Goal: Task Accomplishment & Management: Use online tool/utility

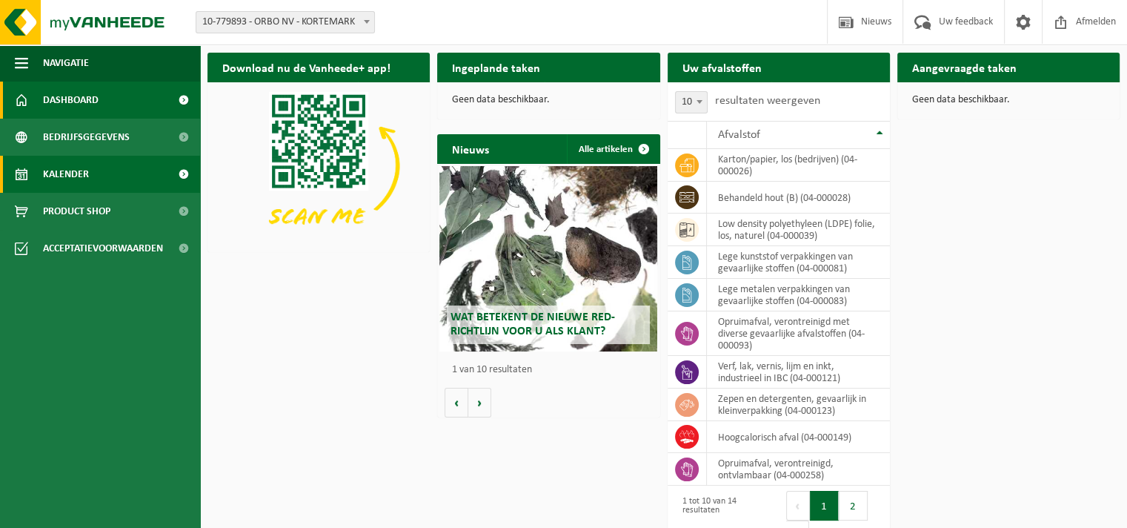
click at [53, 175] on span "Kalender" at bounding box center [66, 174] width 46 height 37
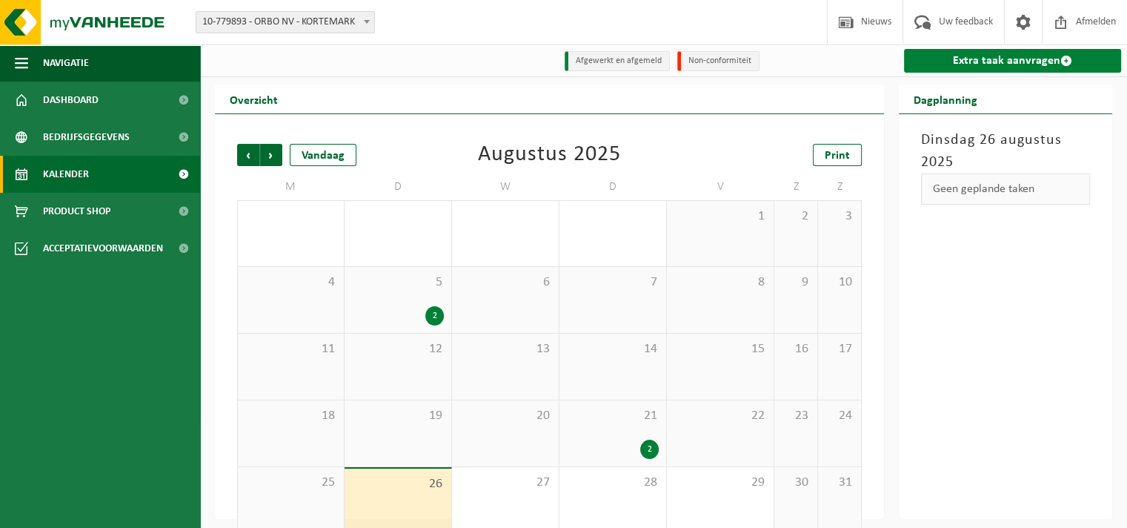
click at [1000, 63] on link "Extra taak aanvragen" at bounding box center [1012, 61] width 217 height 24
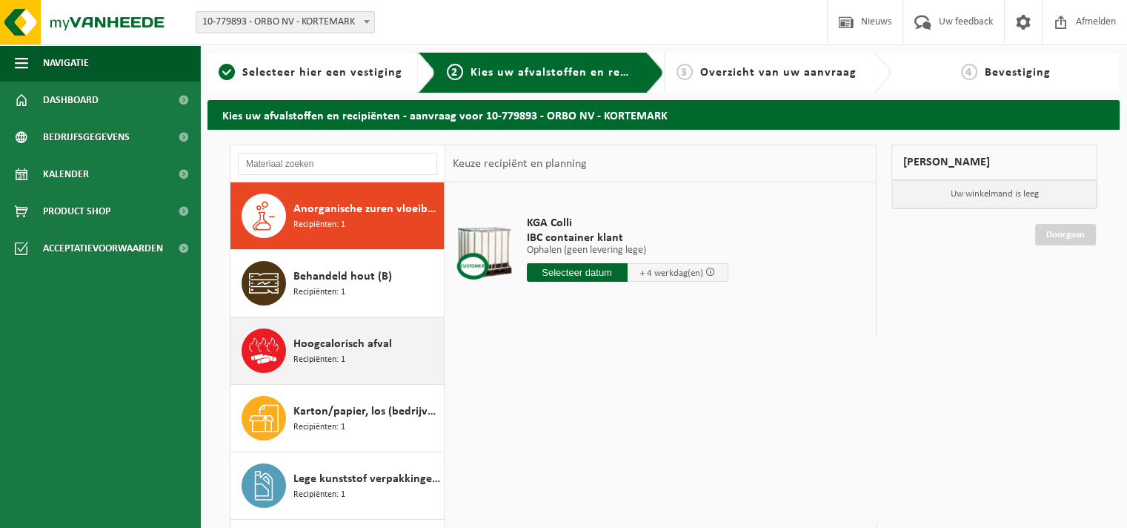
click at [339, 349] on span "Hoogcalorisch afval" at bounding box center [342, 344] width 99 height 18
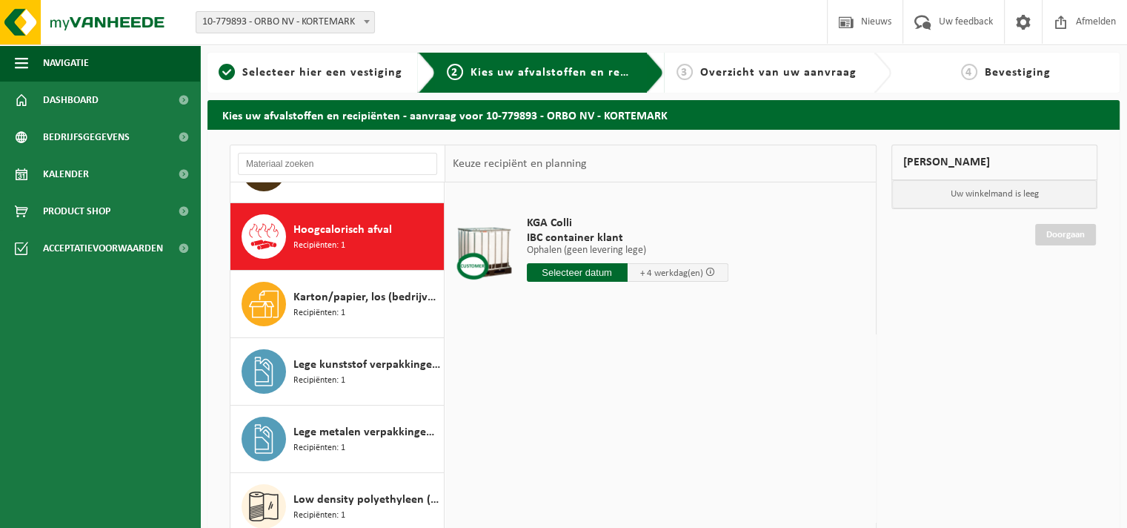
scroll to position [134, 0]
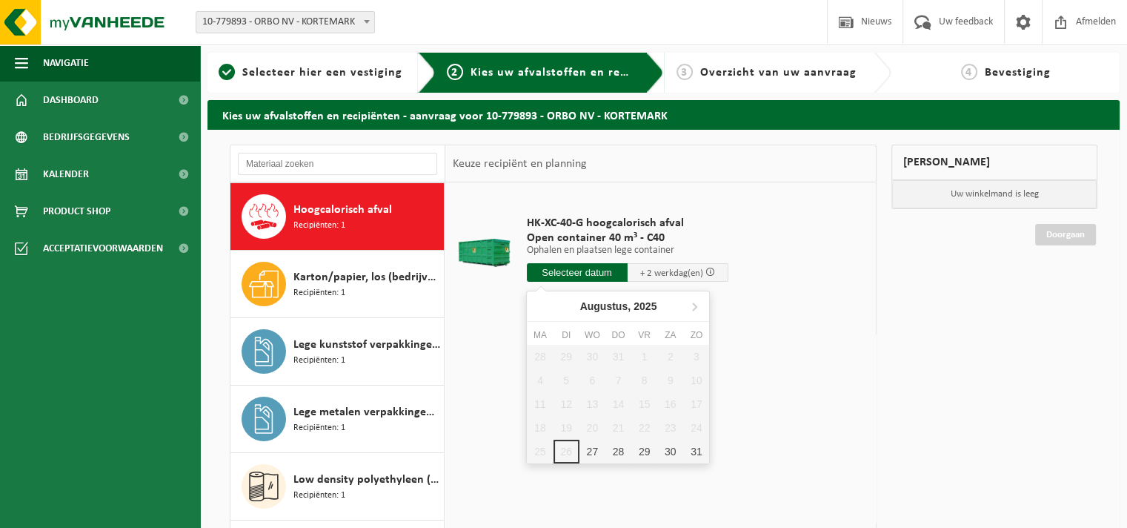
click at [583, 268] on input "text" at bounding box center [577, 272] width 101 height 19
click at [616, 445] on div "28" at bounding box center [618, 451] width 26 height 24
type input "Van 2025-08-28"
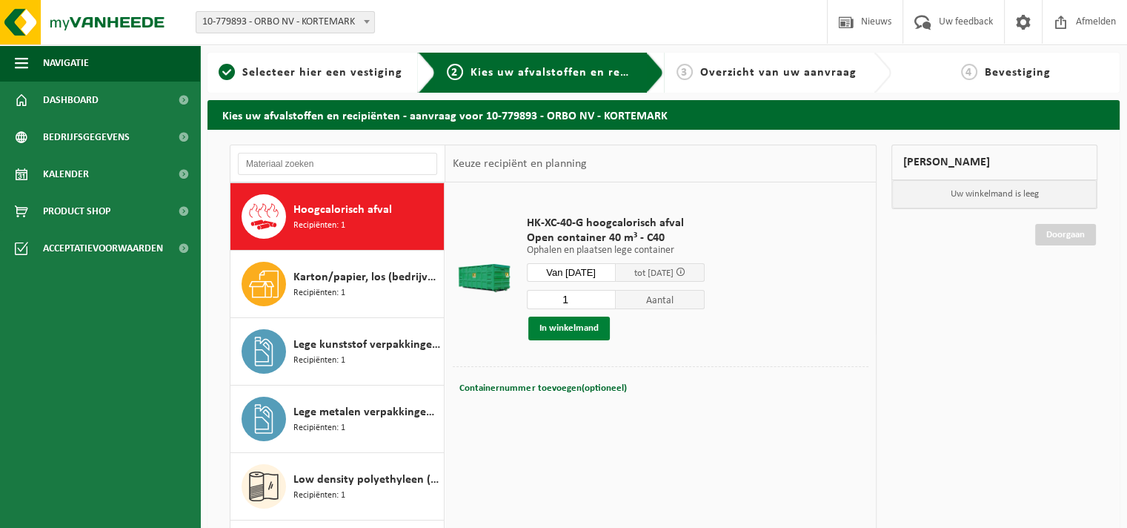
click at [559, 330] on button "In winkelmand" at bounding box center [569, 328] width 82 height 24
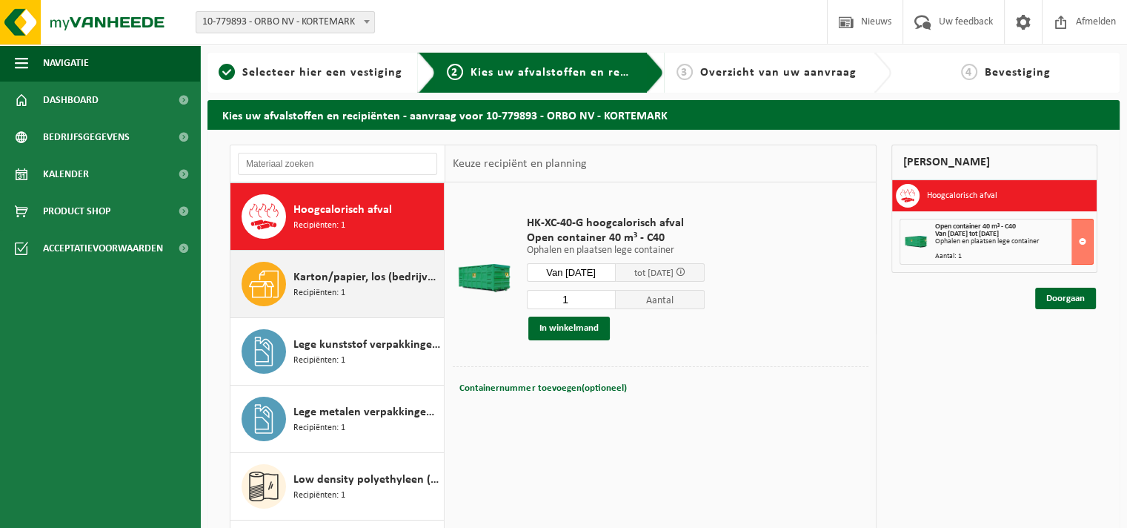
click at [333, 279] on span "Karton/papier, los (bedrijven)" at bounding box center [366, 277] width 147 height 18
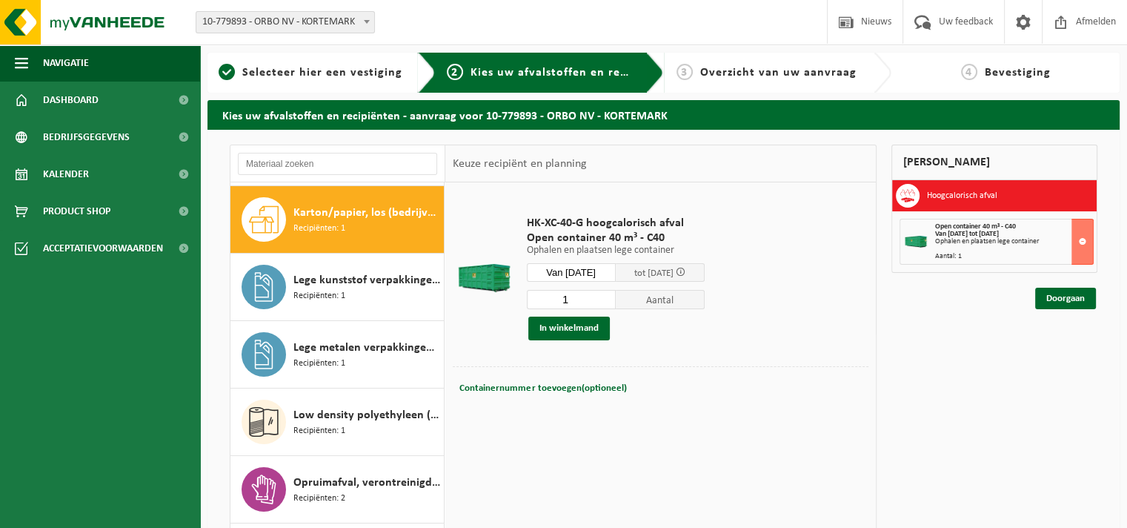
scroll to position [202, 0]
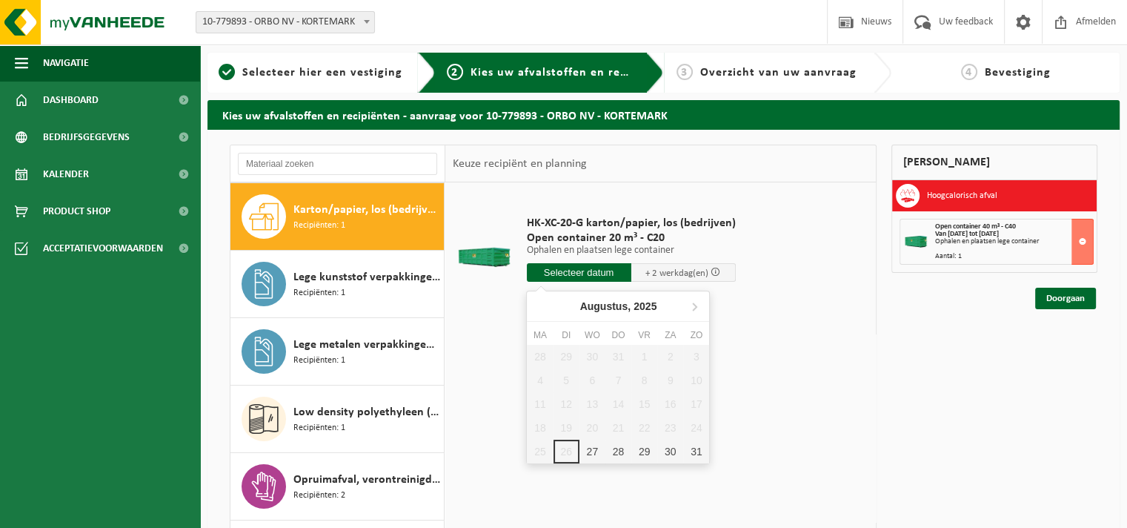
click at [576, 270] on input "text" at bounding box center [579, 272] width 104 height 19
click at [614, 448] on div "28" at bounding box center [618, 451] width 26 height 24
type input "Van 2025-08-28"
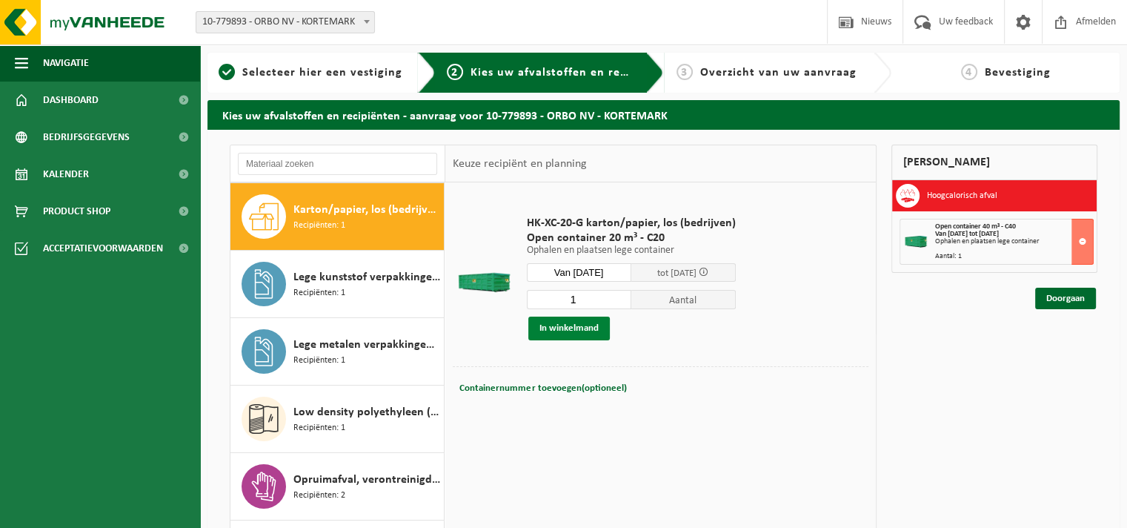
click at [568, 330] on button "In winkelmand" at bounding box center [569, 328] width 82 height 24
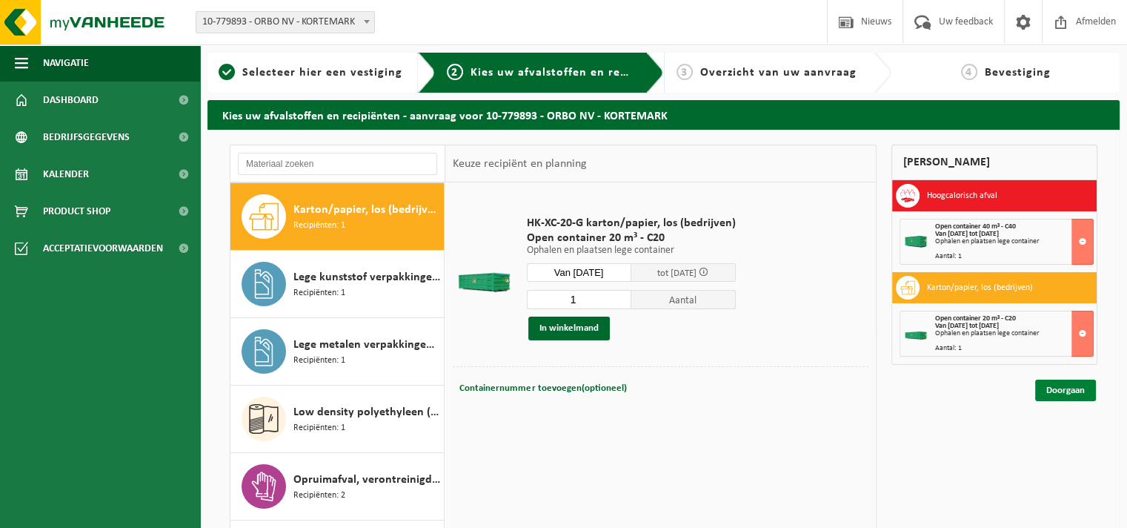
click at [1071, 389] on link "Doorgaan" at bounding box center [1065, 389] width 61 height 21
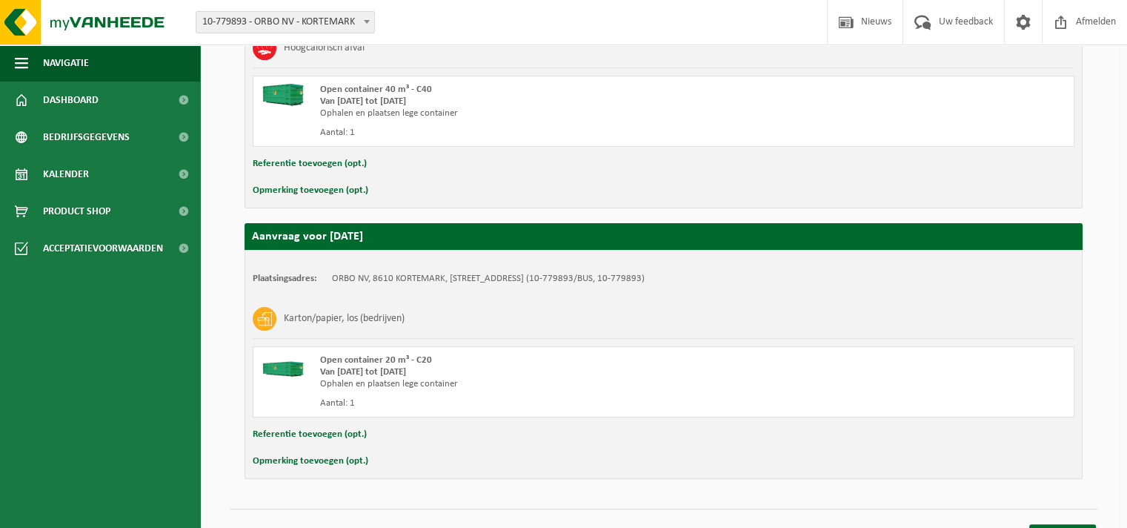
scroll to position [376, 0]
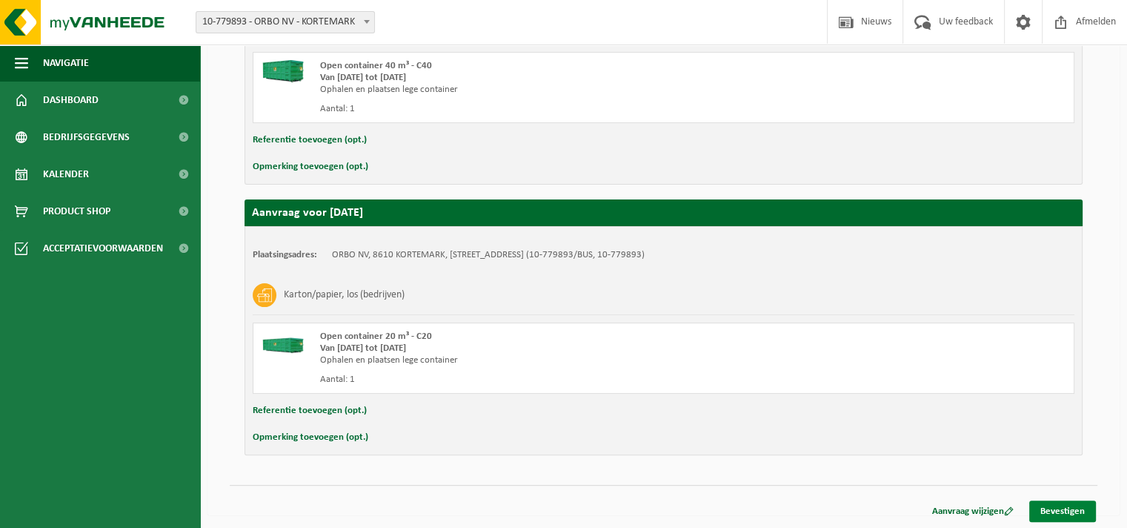
click at [1060, 505] on link "Bevestigen" at bounding box center [1062, 510] width 67 height 21
